Goal: Task Accomplishment & Management: Manage account settings

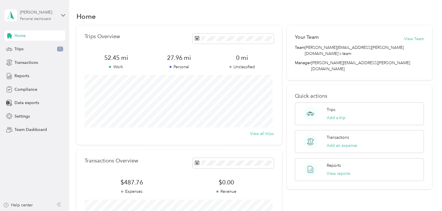
click at [38, 17] on div "Personal dashboard" at bounding box center [35, 18] width 31 height 3
click at [41, 48] on div "Team dashboard" at bounding box center [97, 48] width 179 height 10
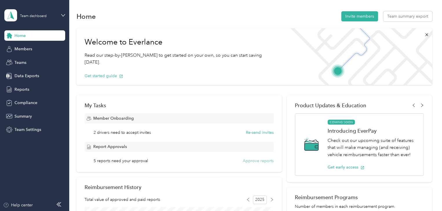
click at [252, 159] on button "Approve reports" at bounding box center [257, 161] width 31 height 6
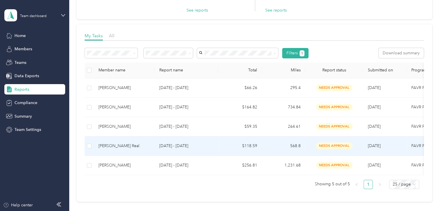
scroll to position [59, 0]
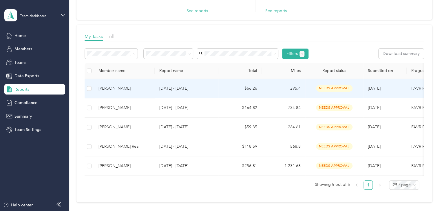
click at [165, 90] on p "[DATE] - [DATE]" at bounding box center [186, 88] width 54 height 6
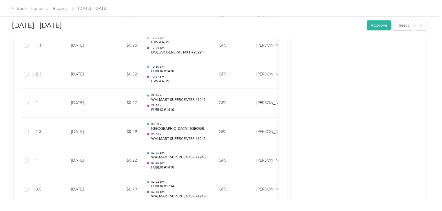
scroll to position [264, 0]
click at [376, 26] on button "Approve" at bounding box center [378, 25] width 25 height 10
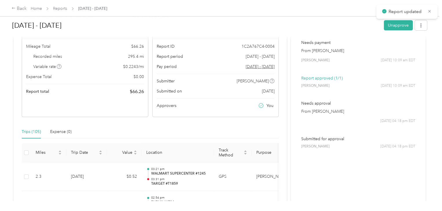
scroll to position [0, 0]
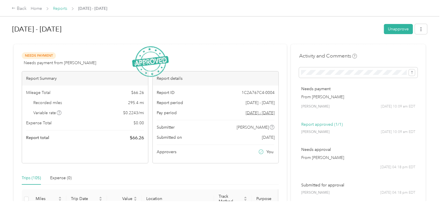
click at [59, 8] on link "Reports" at bounding box center [60, 8] width 14 height 5
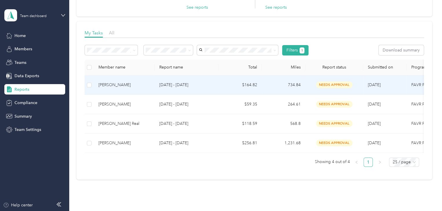
scroll to position [41, 0]
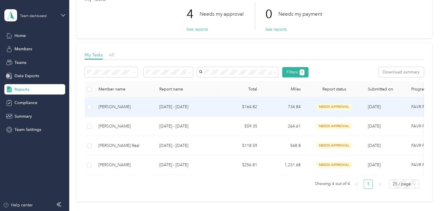
click at [145, 107] on div "[PERSON_NAME]" at bounding box center [124, 107] width 52 height 6
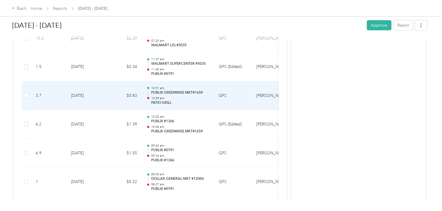
scroll to position [934, 0]
click at [163, 96] on p "10:59 am" at bounding box center [180, 98] width 58 height 4
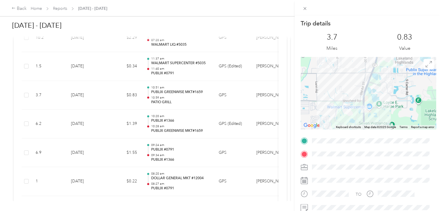
drag, startPoint x: 353, startPoint y: 103, endPoint x: 349, endPoint y: 83, distance: 20.7
click at [349, 83] on div at bounding box center [367, 93] width 135 height 72
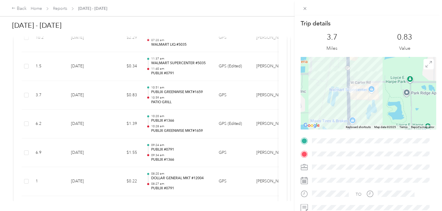
drag, startPoint x: 360, startPoint y: 100, endPoint x: 340, endPoint y: 62, distance: 42.8
click at [340, 62] on div at bounding box center [367, 93] width 135 height 72
click at [304, 6] on icon at bounding box center [304, 8] width 5 height 5
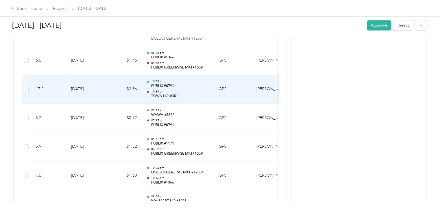
scroll to position [1488, 0]
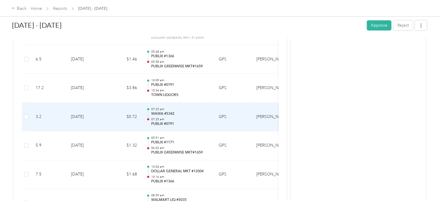
click at [186, 112] on p "WAWA #5342" at bounding box center [180, 113] width 58 height 5
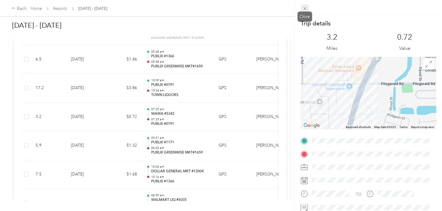
click at [304, 10] on icon at bounding box center [304, 8] width 5 height 5
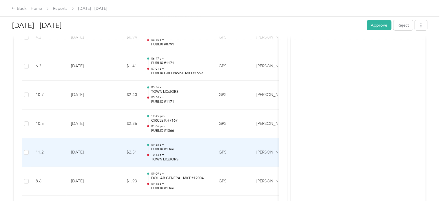
scroll to position [2920, 0]
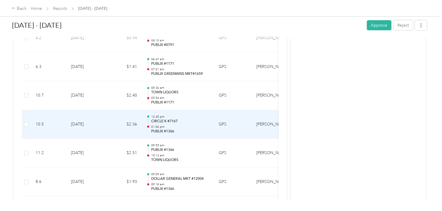
click at [194, 115] on p "12:45 pm" at bounding box center [180, 117] width 58 height 4
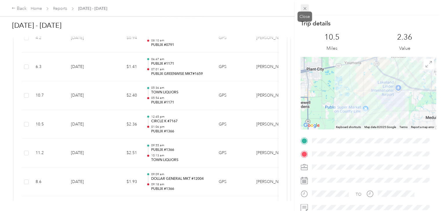
click at [305, 10] on icon at bounding box center [304, 8] width 5 height 5
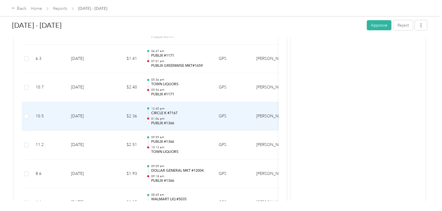
scroll to position [2928, 0]
click at [190, 121] on p "PUBLIX #1366" at bounding box center [180, 123] width 58 height 5
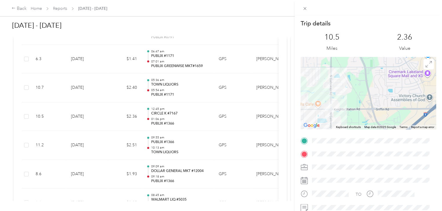
drag, startPoint x: 322, startPoint y: 107, endPoint x: 372, endPoint y: 103, distance: 50.5
click at [372, 103] on div at bounding box center [367, 93] width 135 height 72
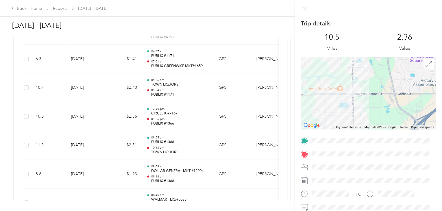
drag, startPoint x: 352, startPoint y: 96, endPoint x: 376, endPoint y: 80, distance: 29.2
click at [376, 80] on div at bounding box center [367, 93] width 135 height 72
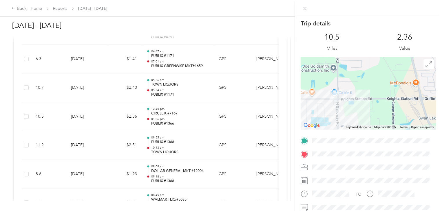
click at [116, 109] on div "Trip details This trip cannot be edited because it is either under review, appr…" at bounding box center [221, 105] width 442 height 211
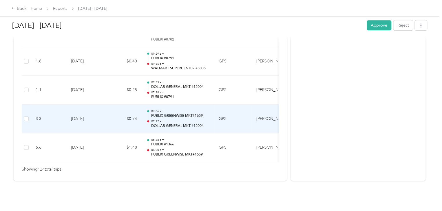
scroll to position [3617, 0]
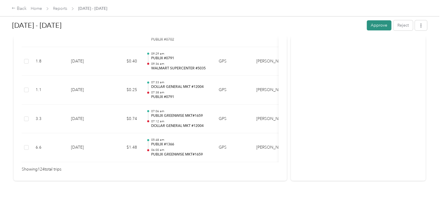
click at [378, 23] on button "Approve" at bounding box center [378, 25] width 25 height 10
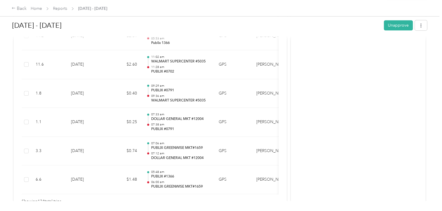
scroll to position [3584, 0]
click at [60, 8] on link "Reports" at bounding box center [60, 8] width 14 height 5
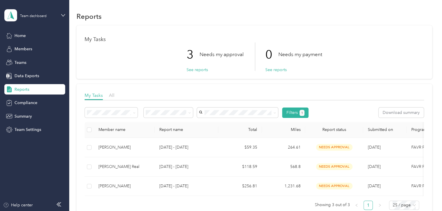
scroll to position [39, 0]
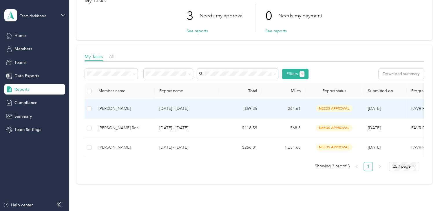
click at [155, 112] on td "[DATE] - [DATE]" at bounding box center [187, 108] width 64 height 19
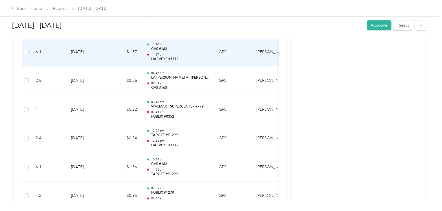
scroll to position [344, 0]
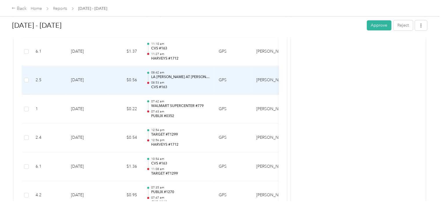
click at [185, 78] on p "LA [PERSON_NAME] AT [PERSON_NAME]'S" at bounding box center [180, 77] width 58 height 5
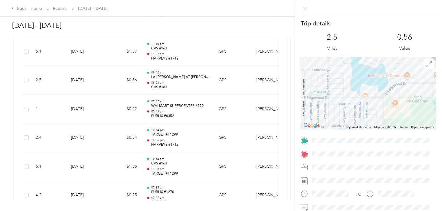
drag, startPoint x: 343, startPoint y: 97, endPoint x: 306, endPoint y: 49, distance: 60.6
click at [306, 49] on div "Trip details This trip cannot be edited because it is either under review, appr…" at bounding box center [367, 148] width 135 height 258
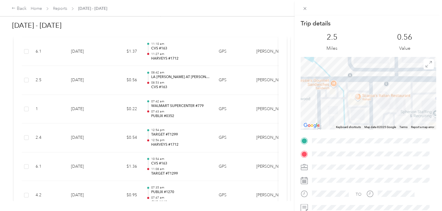
drag, startPoint x: 399, startPoint y: 110, endPoint x: 318, endPoint y: 44, distance: 105.1
click at [318, 44] on div "Trip details This trip cannot be edited because it is either under review, appr…" at bounding box center [367, 148] width 135 height 258
drag, startPoint x: 304, startPoint y: 8, endPoint x: 309, endPoint y: 11, distance: 5.6
click at [309, 211] on div "Trip details This trip cannot be edited because it is either under review, appr…" at bounding box center [219, 211] width 439 height 0
click at [306, 9] on icon at bounding box center [304, 8] width 5 height 5
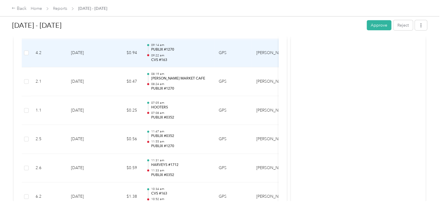
scroll to position [688, 0]
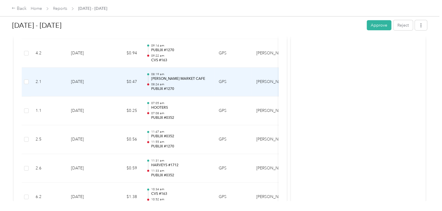
click at [187, 83] on p "08:24 am" at bounding box center [180, 84] width 58 height 4
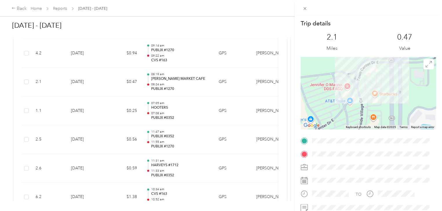
drag, startPoint x: 410, startPoint y: 94, endPoint x: 356, endPoint y: 91, distance: 53.9
click at [356, 91] on div at bounding box center [367, 93] width 135 height 72
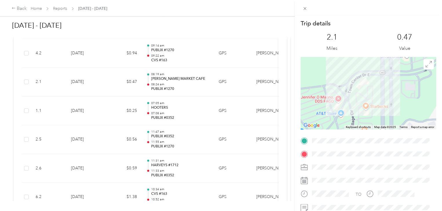
drag, startPoint x: 374, startPoint y: 83, endPoint x: 359, endPoint y: 95, distance: 19.1
click at [359, 95] on div at bounding box center [367, 93] width 135 height 72
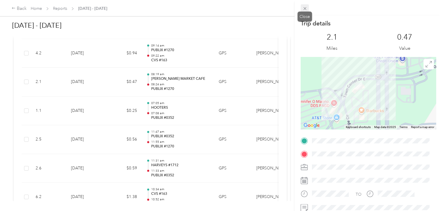
click at [307, 6] on span at bounding box center [304, 8] width 8 height 8
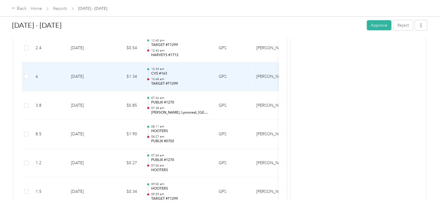
scroll to position [936, 0]
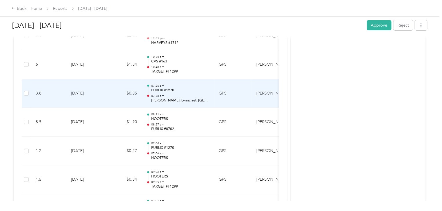
click at [187, 91] on p "PUBLIX #1270" at bounding box center [180, 90] width 58 height 5
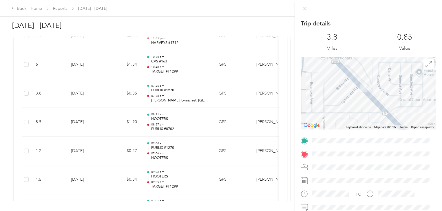
drag, startPoint x: 392, startPoint y: 89, endPoint x: 370, endPoint y: 123, distance: 41.1
click at [370, 123] on div at bounding box center [367, 93] width 135 height 72
drag, startPoint x: 352, startPoint y: 98, endPoint x: 327, endPoint y: 72, distance: 35.8
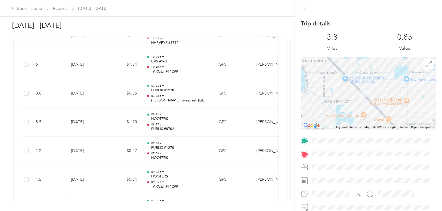
drag, startPoint x: 327, startPoint y: 72, endPoint x: 360, endPoint y: 97, distance: 41.2
click at [360, 97] on div at bounding box center [367, 93] width 135 height 72
click at [301, 9] on span at bounding box center [304, 8] width 8 height 8
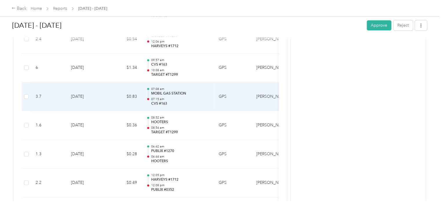
scroll to position [1453, 0]
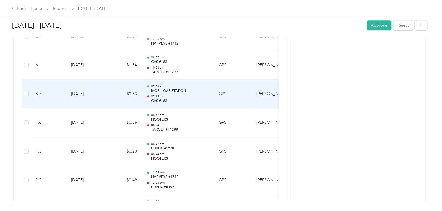
click at [181, 95] on p "07:15 am" at bounding box center [180, 97] width 58 height 4
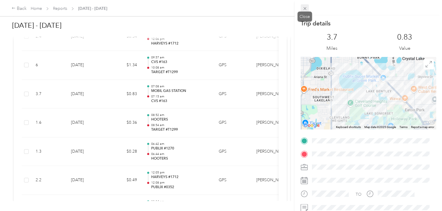
click at [305, 9] on icon at bounding box center [304, 8] width 5 height 5
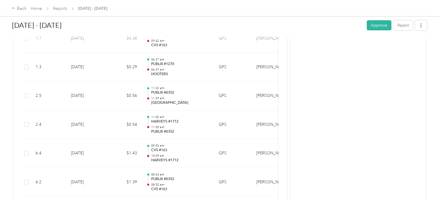
scroll to position [2112, 0]
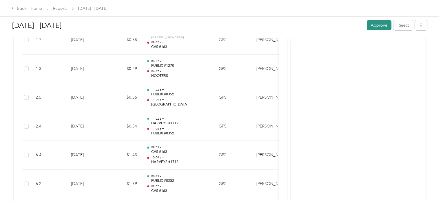
click at [380, 23] on button "Approve" at bounding box center [378, 25] width 25 height 10
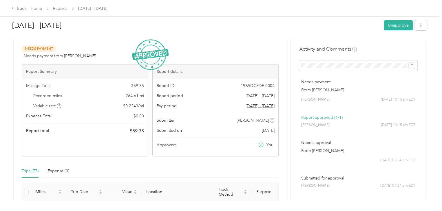
scroll to position [0, 0]
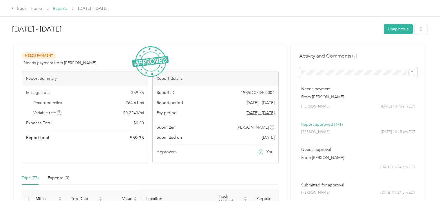
click at [58, 10] on link "Reports" at bounding box center [60, 8] width 14 height 5
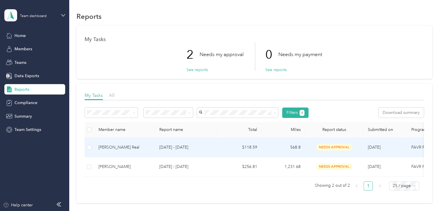
click at [124, 145] on div "[PERSON_NAME] Real" at bounding box center [124, 147] width 52 height 6
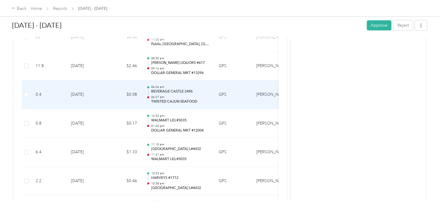
scroll to position [334, 0]
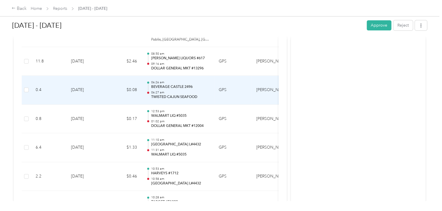
click at [200, 92] on p "06:27 am" at bounding box center [180, 93] width 58 height 4
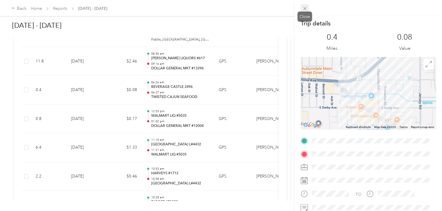
click at [305, 8] on icon at bounding box center [304, 8] width 3 height 3
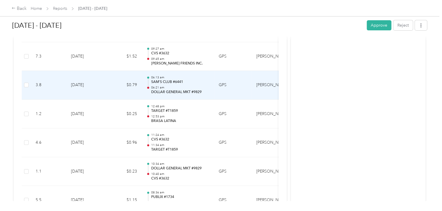
scroll to position [1087, 0]
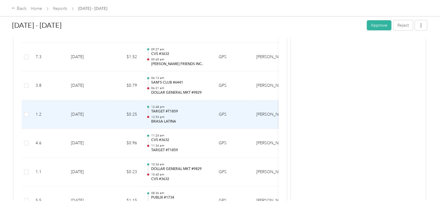
click at [198, 111] on div "12:48 pm TARGET #T1859 12:53 pm BRASA LATINA" at bounding box center [180, 114] width 58 height 19
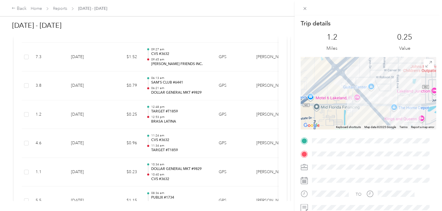
drag, startPoint x: 394, startPoint y: 110, endPoint x: 386, endPoint y: 93, distance: 18.4
click at [386, 93] on div at bounding box center [367, 93] width 135 height 72
click at [303, 6] on icon at bounding box center [304, 8] width 5 height 5
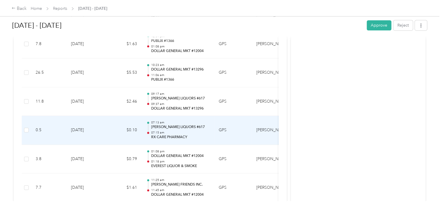
scroll to position [1389, 0]
click at [181, 130] on p "07:15 am" at bounding box center [180, 132] width 58 height 4
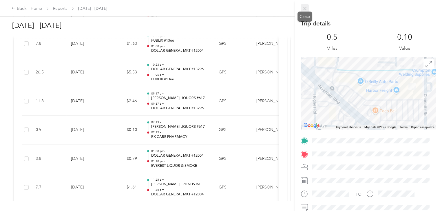
click at [303, 7] on icon at bounding box center [304, 8] width 5 height 5
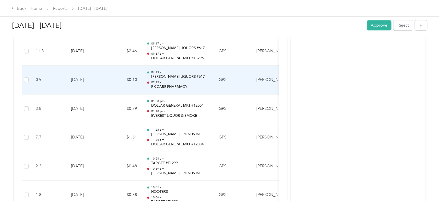
scroll to position [1439, 0]
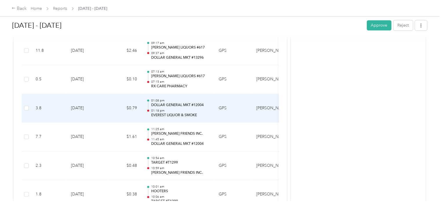
click at [198, 105] on div "01:08 pm DOLLAR GENERAL MKT #12004 01:18 pm EVEREST LIQUOR & SMOKE" at bounding box center [180, 108] width 58 height 19
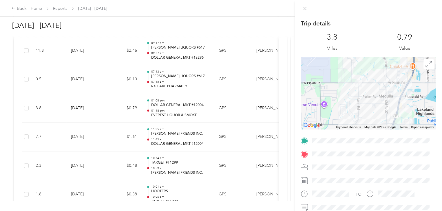
drag, startPoint x: 361, startPoint y: 99, endPoint x: 360, endPoint y: 133, distance: 34.2
click at [360, 133] on div "Trip details This trip cannot be edited because it is either under review, appr…" at bounding box center [367, 148] width 135 height 258
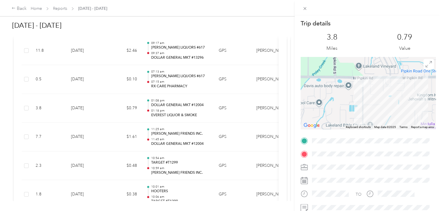
drag, startPoint x: 364, startPoint y: 84, endPoint x: 345, endPoint y: 129, distance: 48.9
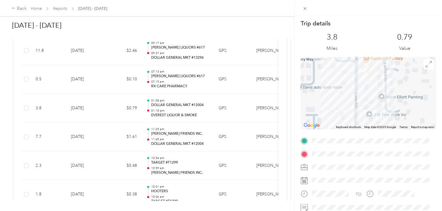
click at [168, 108] on div "Trip details This trip cannot be edited because it is either under review, appr…" at bounding box center [221, 105] width 442 height 211
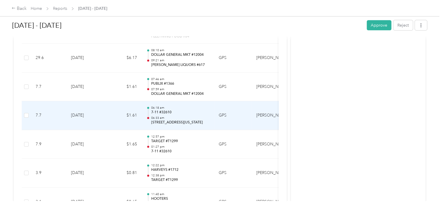
scroll to position [1979, 0]
click at [195, 110] on p "7-11 #32610" at bounding box center [180, 112] width 58 height 5
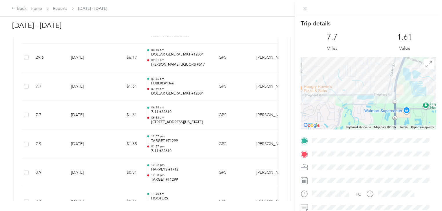
drag, startPoint x: 389, startPoint y: 102, endPoint x: 346, endPoint y: 64, distance: 57.6
click at [346, 64] on div at bounding box center [367, 93] width 135 height 72
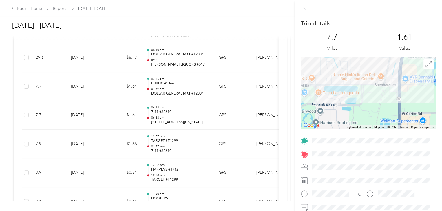
drag, startPoint x: 368, startPoint y: 83, endPoint x: 353, endPoint y: 62, distance: 26.1
click at [305, 10] on icon at bounding box center [304, 8] width 3 height 3
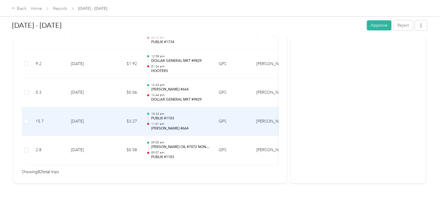
scroll to position [2405, 0]
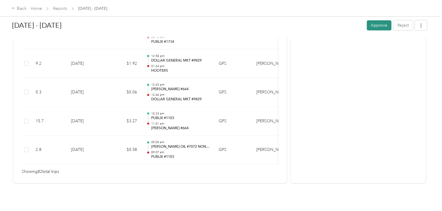
click at [381, 23] on button "Approve" at bounding box center [378, 25] width 25 height 10
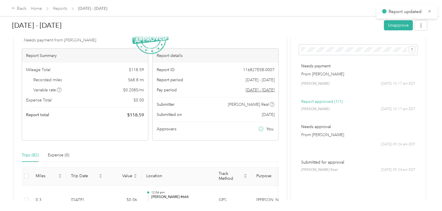
scroll to position [0, 0]
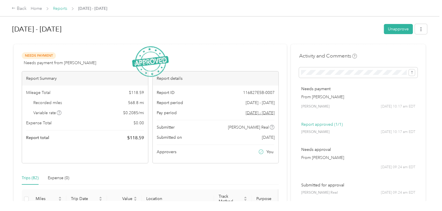
click at [64, 7] on link "Reports" at bounding box center [60, 8] width 14 height 5
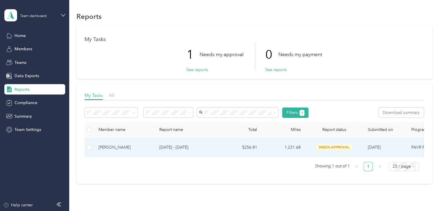
click at [118, 151] on td "[PERSON_NAME]" at bounding box center [124, 147] width 61 height 19
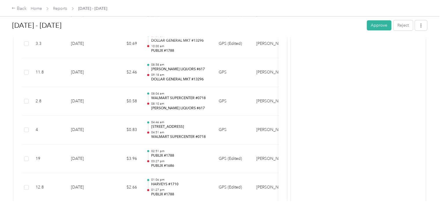
scroll to position [245, 0]
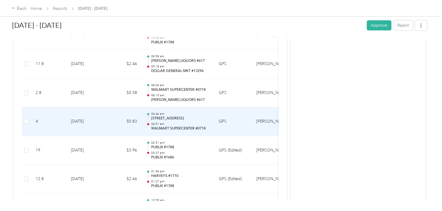
click at [214, 121] on td "GPS" at bounding box center [233, 121] width 38 height 29
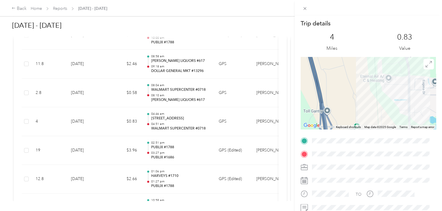
drag, startPoint x: 360, startPoint y: 85, endPoint x: 314, endPoint y: 123, distance: 59.8
click at [314, 123] on div "Keyboard shortcuts Map Data Map data ©2025 Google Map data ©2025 Google 200 m C…" at bounding box center [367, 93] width 135 height 72
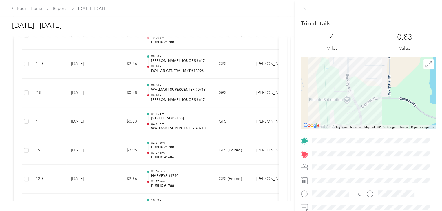
drag, startPoint x: 372, startPoint y: 64, endPoint x: 328, endPoint y: 116, distance: 68.3
click at [328, 116] on div at bounding box center [367, 93] width 135 height 72
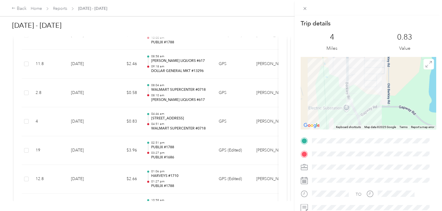
drag, startPoint x: 341, startPoint y: 94, endPoint x: 338, endPoint y: 103, distance: 9.8
click at [338, 103] on div at bounding box center [367, 93] width 135 height 72
click at [303, 8] on icon at bounding box center [304, 8] width 5 height 5
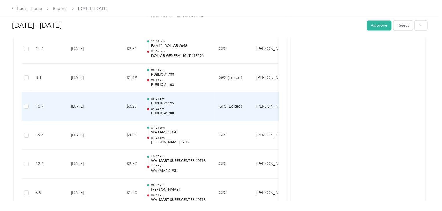
scroll to position [492, 0]
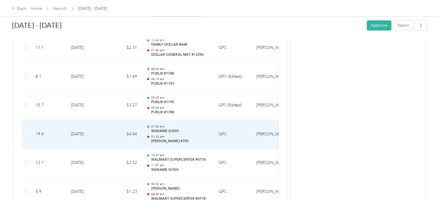
click at [190, 129] on p "WAKAME SUSHI" at bounding box center [180, 131] width 58 height 5
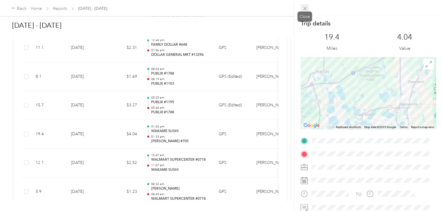
click at [303, 10] on icon at bounding box center [304, 8] width 3 height 3
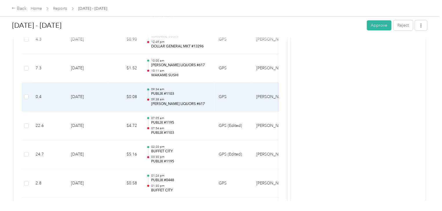
scroll to position [1249, 0]
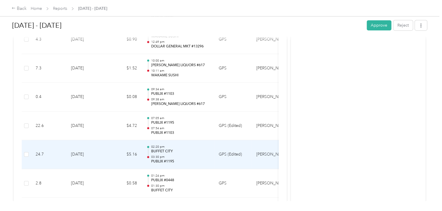
click at [197, 149] on p "BUFFET CITY" at bounding box center [180, 151] width 58 height 5
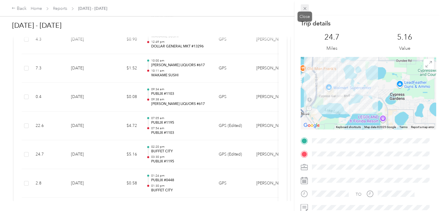
click at [303, 8] on icon at bounding box center [304, 8] width 5 height 5
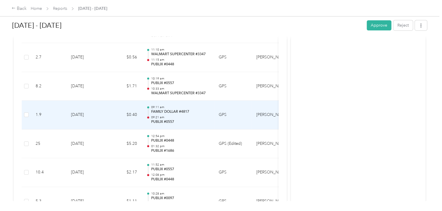
scroll to position [1399, 0]
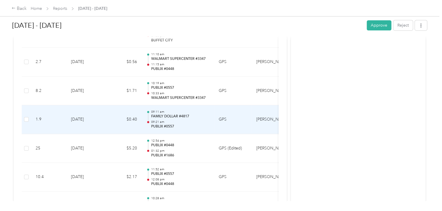
click at [201, 114] on p "FAMILY DOLLAR #4817" at bounding box center [180, 116] width 58 height 5
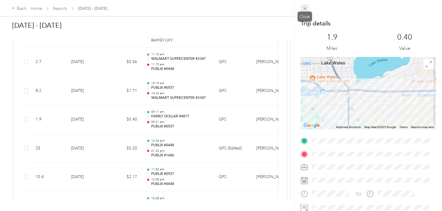
click at [306, 9] on icon at bounding box center [304, 8] width 5 height 5
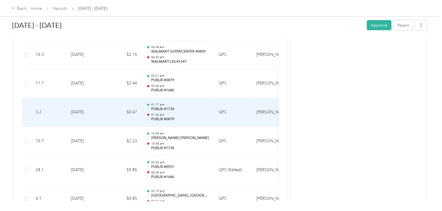
scroll to position [1723, 0]
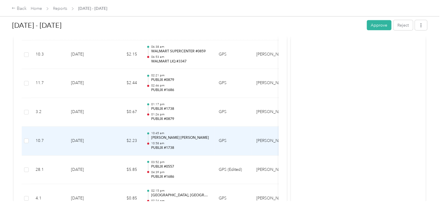
click at [194, 141] on p "10:58 am" at bounding box center [180, 143] width 58 height 4
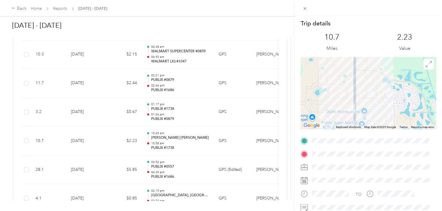
drag, startPoint x: 366, startPoint y: 99, endPoint x: 320, endPoint y: 85, distance: 47.5
click at [320, 85] on div at bounding box center [367, 93] width 135 height 72
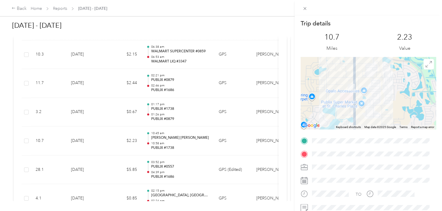
drag, startPoint x: 348, startPoint y: 106, endPoint x: 344, endPoint y: 82, distance: 24.5
click at [344, 82] on div at bounding box center [367, 93] width 135 height 72
click at [304, 9] on icon at bounding box center [304, 8] width 5 height 5
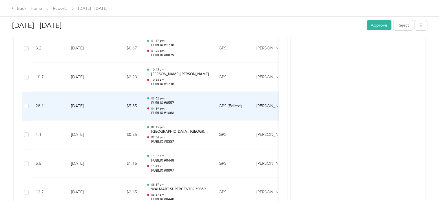
scroll to position [1788, 0]
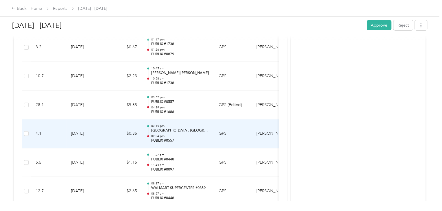
click at [198, 130] on div "02:15 pm [GEOGRAPHIC_DATA], [GEOGRAPHIC_DATA][US_STATE], [GEOGRAPHIC_DATA] 02:2…" at bounding box center [180, 133] width 58 height 19
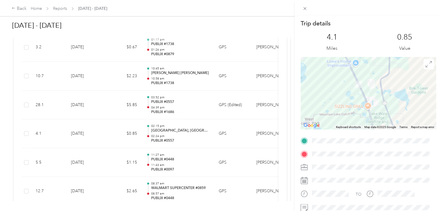
drag, startPoint x: 347, startPoint y: 77, endPoint x: 357, endPoint y: 126, distance: 50.9
click at [357, 126] on div "Keyboard shortcuts Map Data Map data ©2025 Google Map data ©2025 Google 1 km Cl…" at bounding box center [367, 93] width 135 height 72
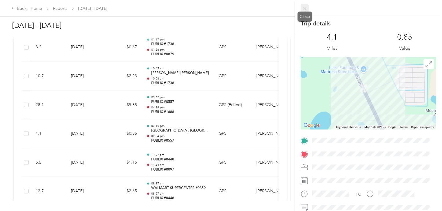
click at [306, 8] on icon at bounding box center [304, 8] width 5 height 5
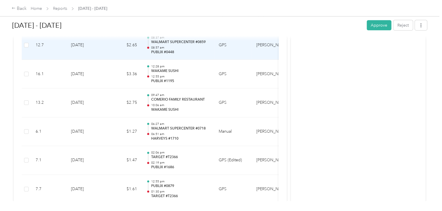
scroll to position [1934, 0]
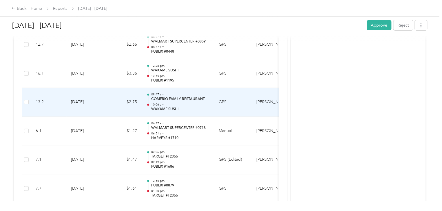
click at [198, 97] on p "COMERIO FAMILY RESTAURANT" at bounding box center [180, 99] width 58 height 5
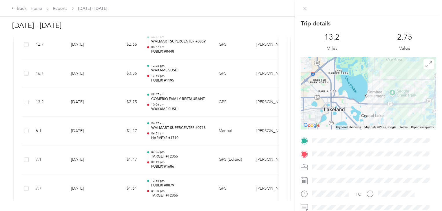
drag, startPoint x: 376, startPoint y: 124, endPoint x: 351, endPoint y: 101, distance: 34.0
click at [351, 101] on div at bounding box center [367, 93] width 135 height 72
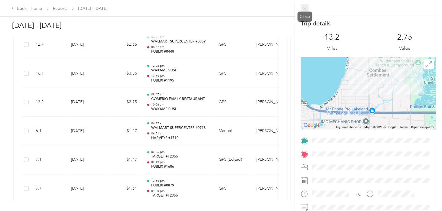
click at [304, 6] on span at bounding box center [304, 8] width 8 height 8
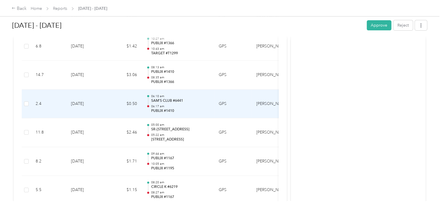
scroll to position [2307, 0]
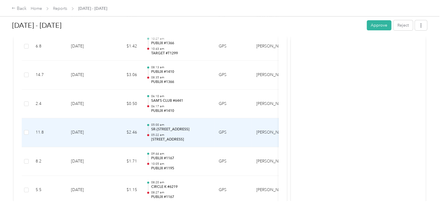
click at [211, 120] on td "05:00 am SR-[STREET_ADDRESS] 05:22 am [STREET_ADDRESS]" at bounding box center [177, 132] width 72 height 29
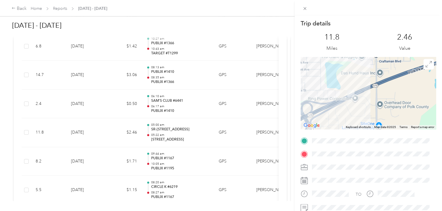
drag, startPoint x: 324, startPoint y: 87, endPoint x: 369, endPoint y: 131, distance: 62.8
click at [369, 131] on div "Trip details This trip cannot be edited because it is either under review, appr…" at bounding box center [367, 148] width 135 height 258
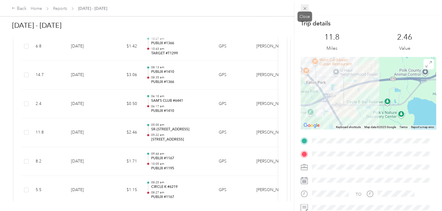
click at [303, 10] on icon at bounding box center [304, 8] width 5 height 5
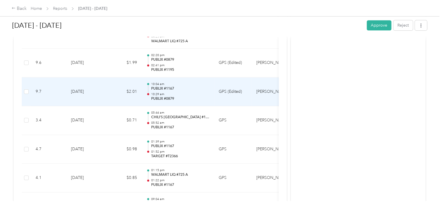
scroll to position [2553, 0]
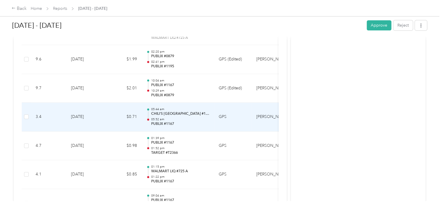
click at [232, 112] on td "GPS" at bounding box center [233, 117] width 38 height 29
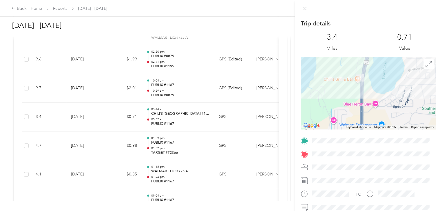
drag, startPoint x: 365, startPoint y: 116, endPoint x: 365, endPoint y: 96, distance: 20.0
click at [365, 96] on div at bounding box center [367, 93] width 135 height 72
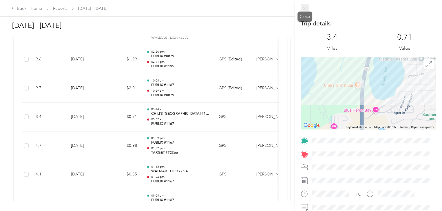
click at [303, 5] on span at bounding box center [304, 8] width 8 height 8
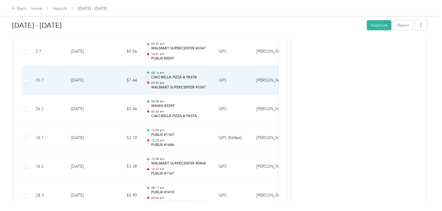
scroll to position [2964, 0]
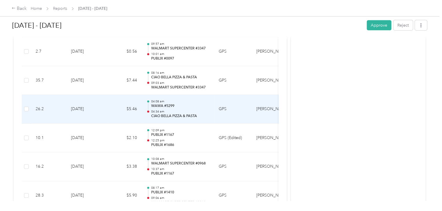
click at [210, 100] on td "04:08 am WAWA #5299 04:34 am CIAO BELLA PIZZA & PASTA" at bounding box center [177, 109] width 72 height 29
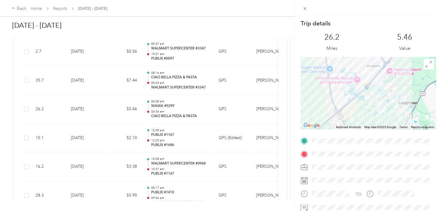
drag, startPoint x: 402, startPoint y: 73, endPoint x: 392, endPoint y: 99, distance: 27.6
click at [392, 99] on div at bounding box center [367, 93] width 135 height 72
click at [387, 93] on div at bounding box center [367, 93] width 135 height 72
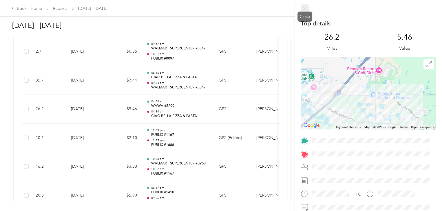
click at [304, 8] on icon at bounding box center [304, 8] width 5 height 5
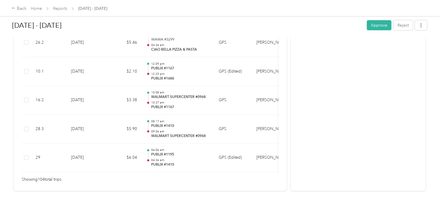
scroll to position [3031, 0]
click at [382, 29] on button "Approve" at bounding box center [378, 25] width 25 height 10
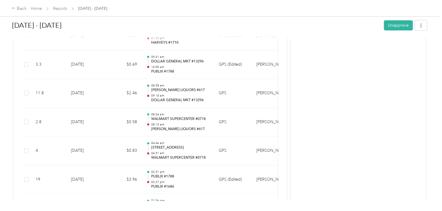
scroll to position [0, 0]
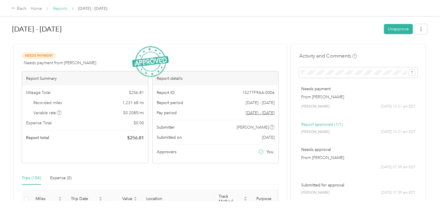
click at [60, 8] on link "Reports" at bounding box center [60, 8] width 14 height 5
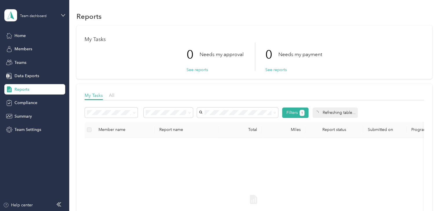
click at [436, 63] on div "Reports My Tasks 0 Needs my approval See reports 0 Needs my payment See reports…" at bounding box center [253, 162] width 369 height 325
